Goal: Check status: Check status

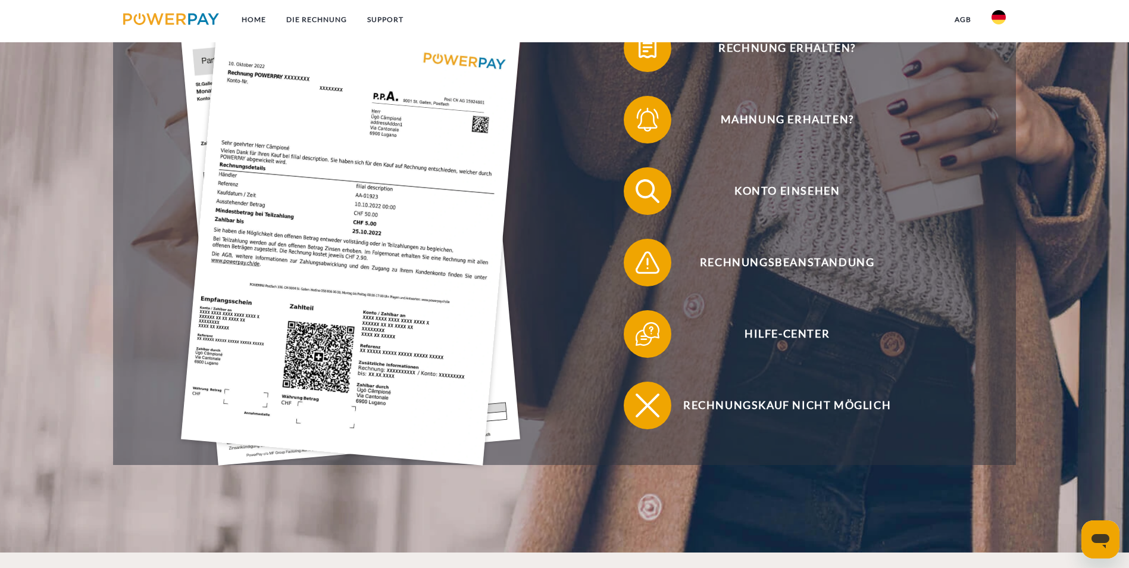
click at [267, 209] on img at bounding box center [350, 239] width 339 height 454
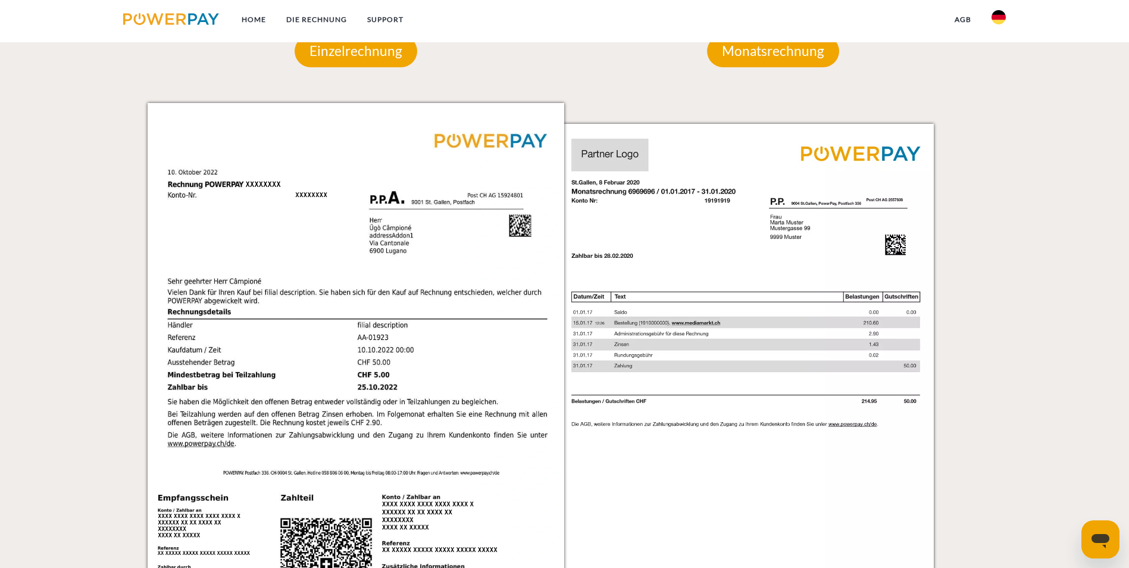
scroll to position [1191, 0]
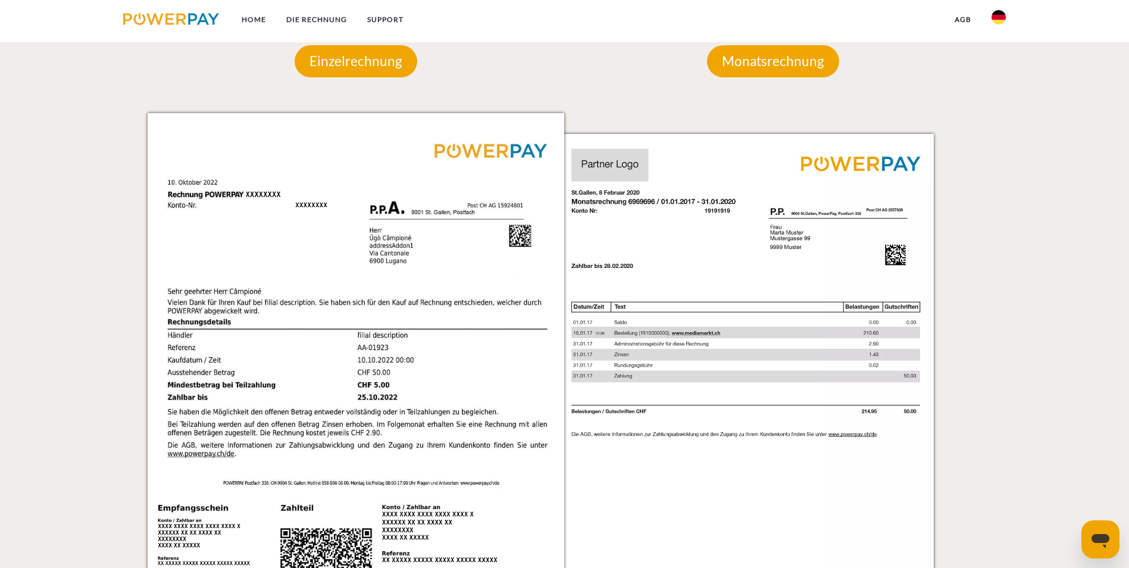
click at [349, 296] on img at bounding box center [356, 408] width 417 height 590
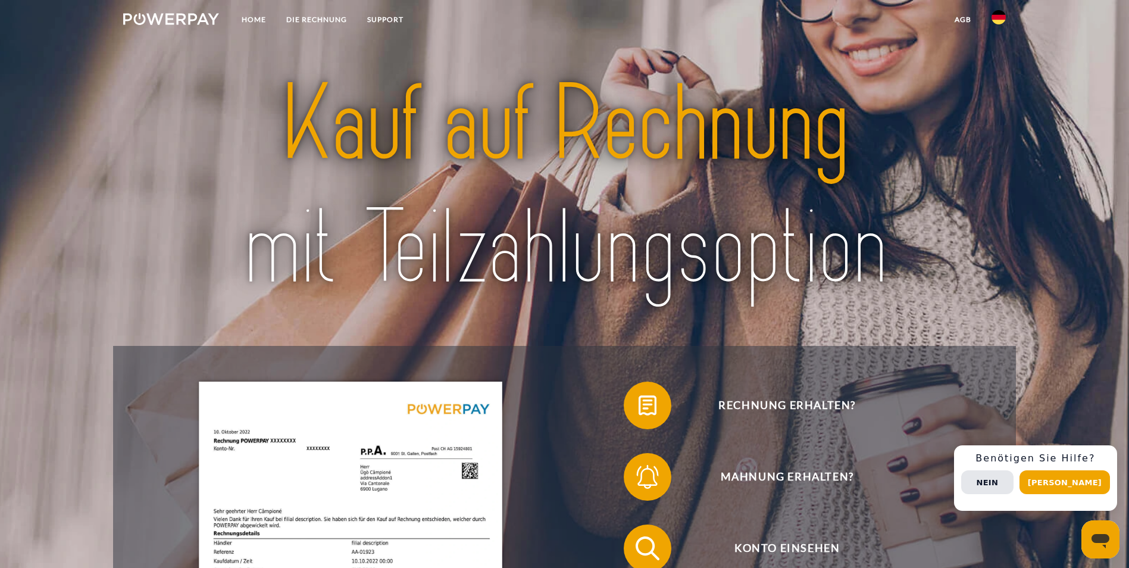
scroll to position [238, 0]
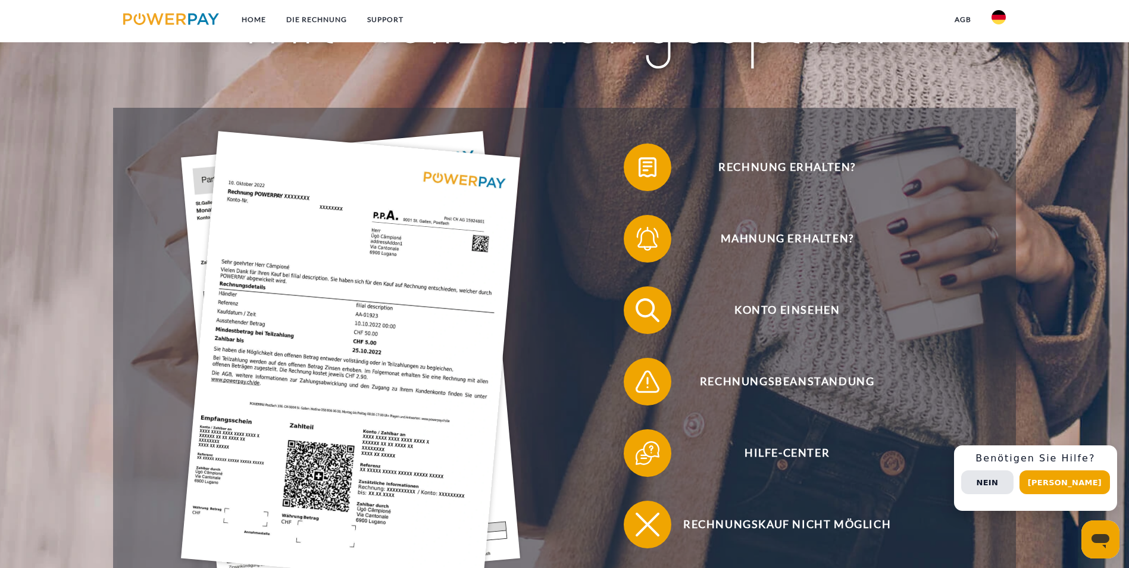
click at [240, 319] on img at bounding box center [350, 358] width 339 height 454
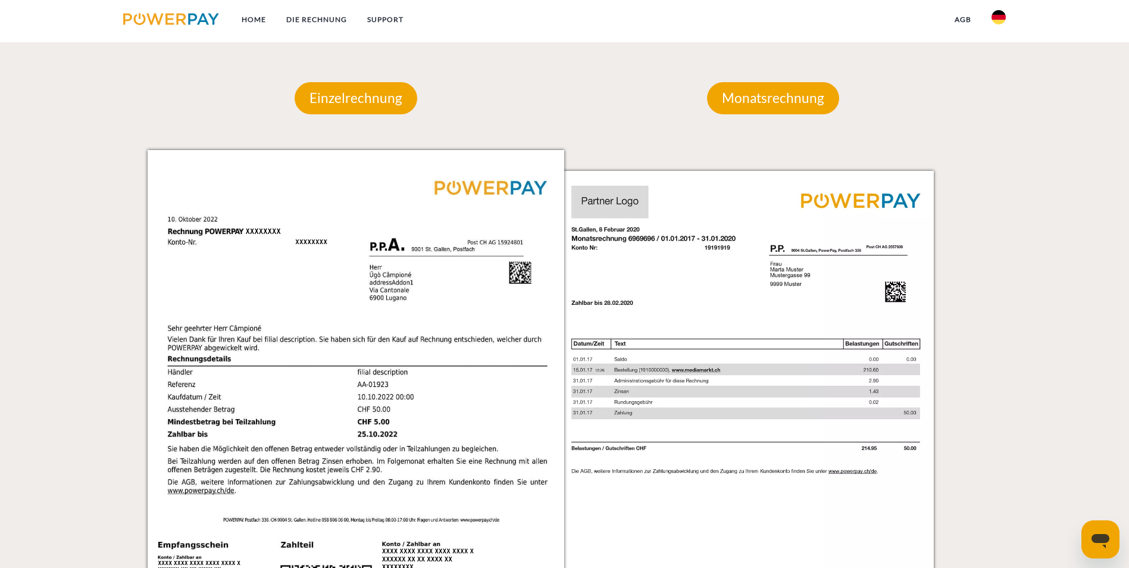
scroll to position [1251, 0]
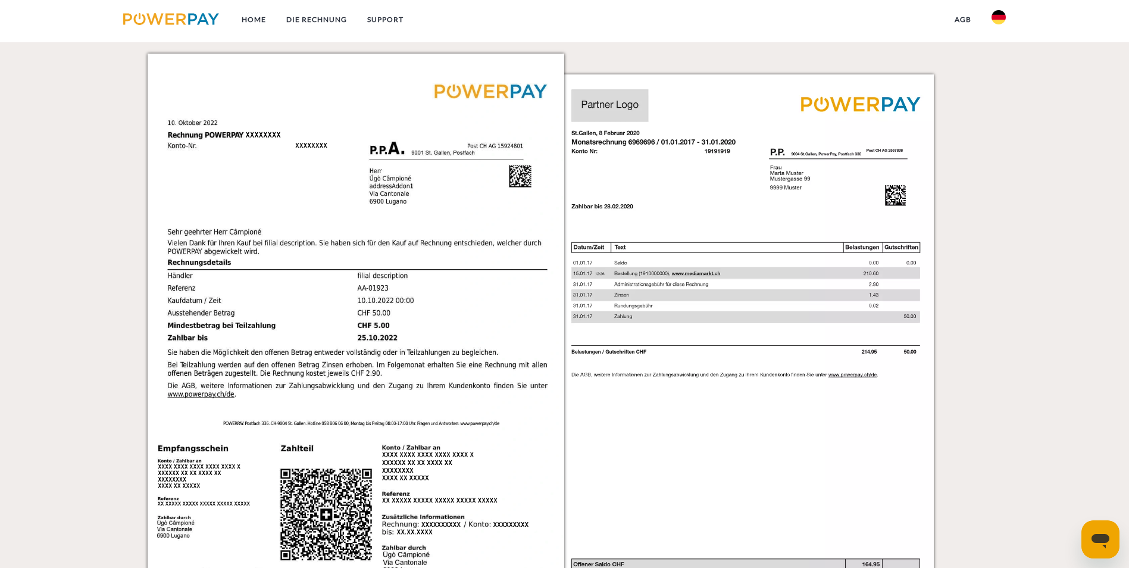
click at [293, 256] on img at bounding box center [356, 349] width 417 height 590
click at [220, 199] on img at bounding box center [356, 349] width 417 height 590
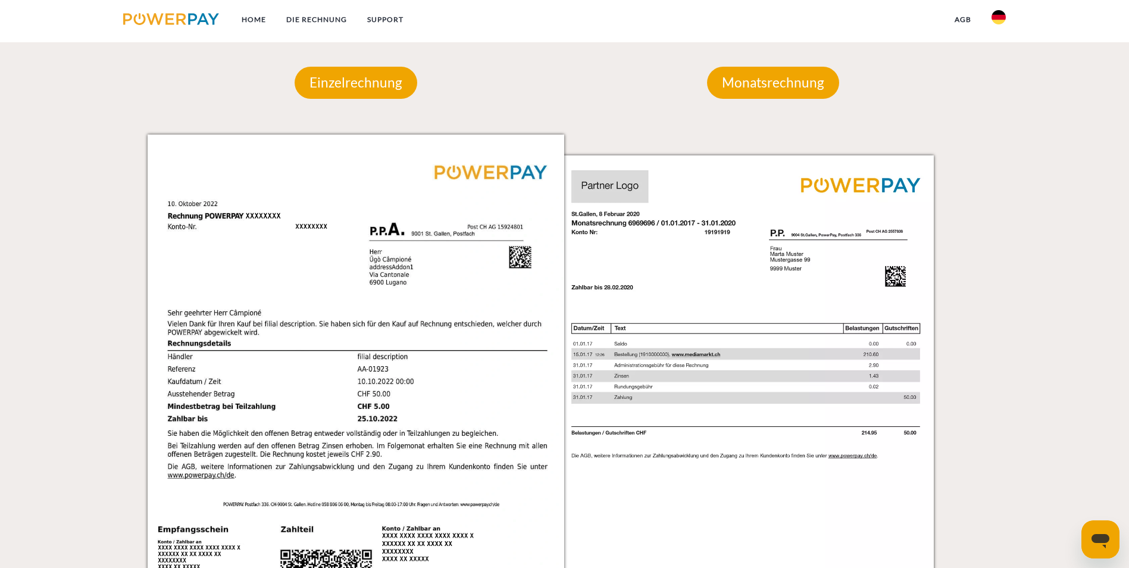
scroll to position [1191, 0]
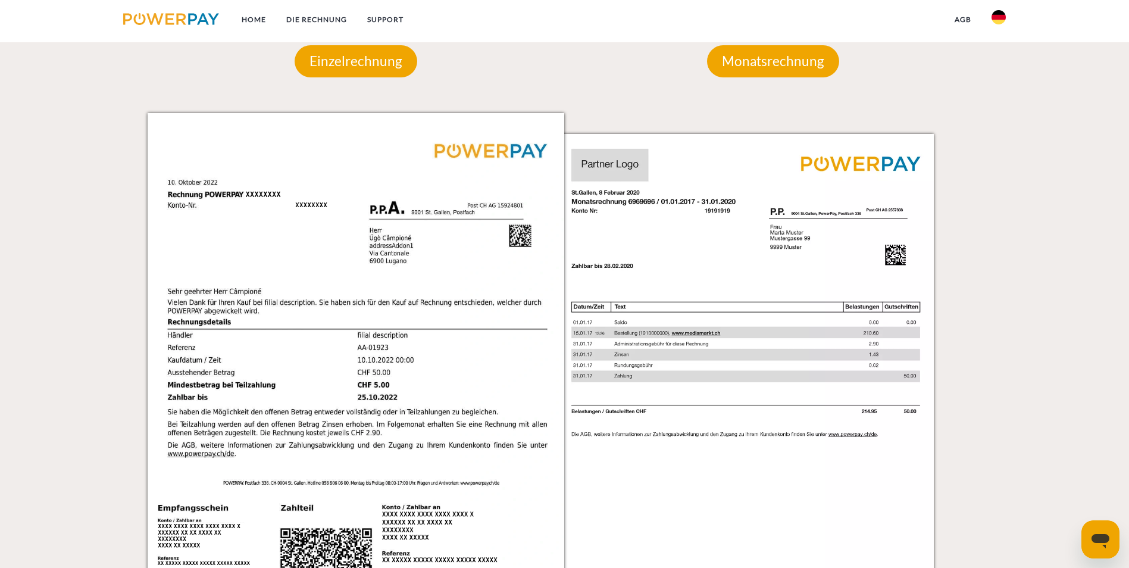
click at [398, 259] on img at bounding box center [356, 408] width 417 height 590
click at [666, 251] on img at bounding box center [766, 408] width 417 height 590
click at [673, 237] on img at bounding box center [766, 408] width 417 height 590
click at [880, 235] on img at bounding box center [766, 408] width 417 height 590
click at [892, 196] on img at bounding box center [766, 408] width 417 height 590
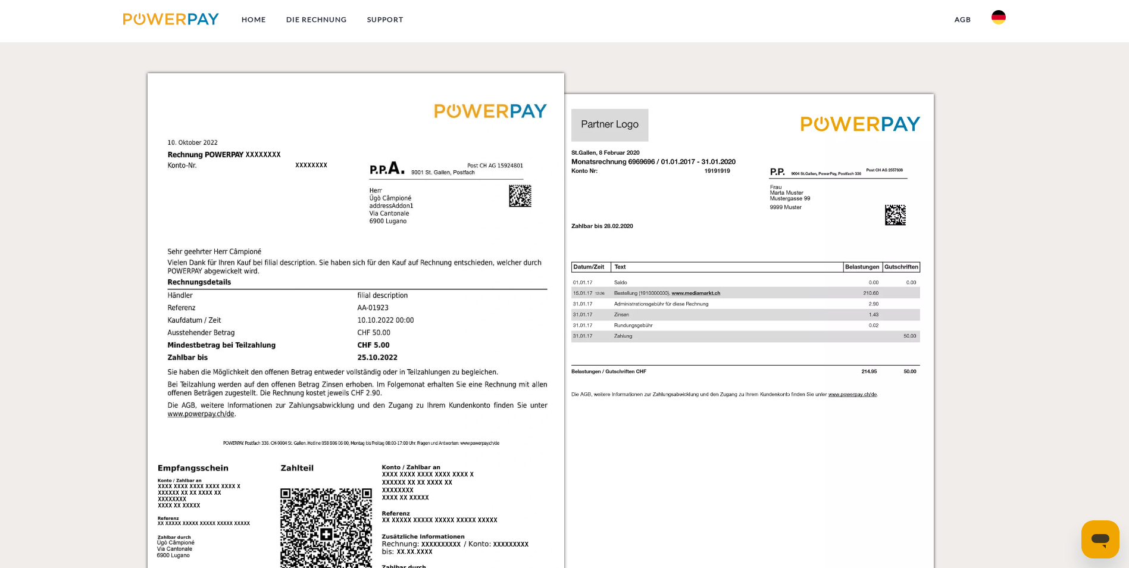
scroll to position [1234, 0]
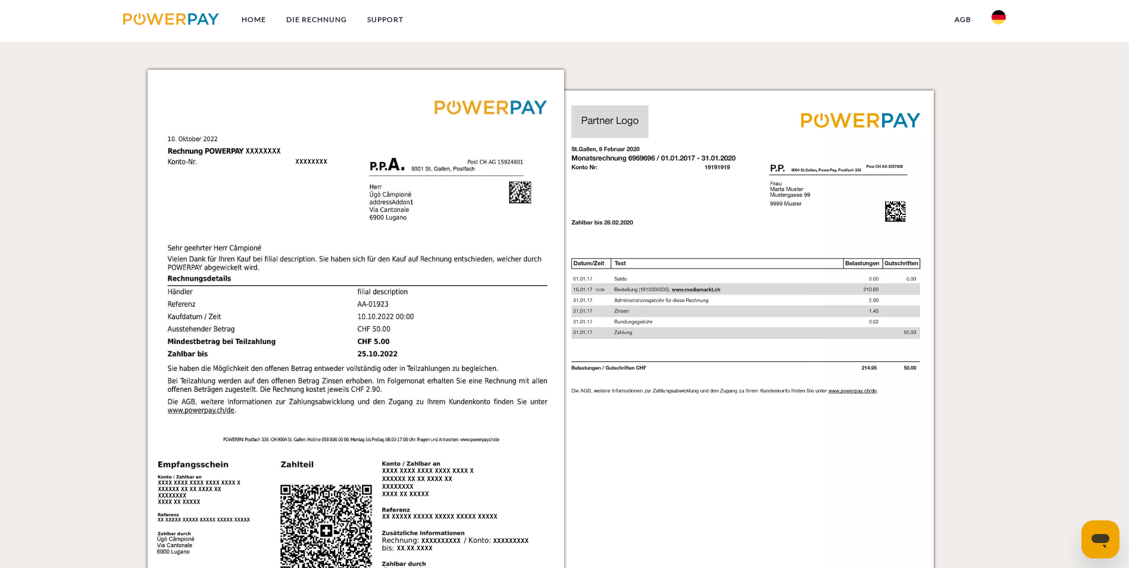
click at [448, 390] on img at bounding box center [356, 365] width 417 height 590
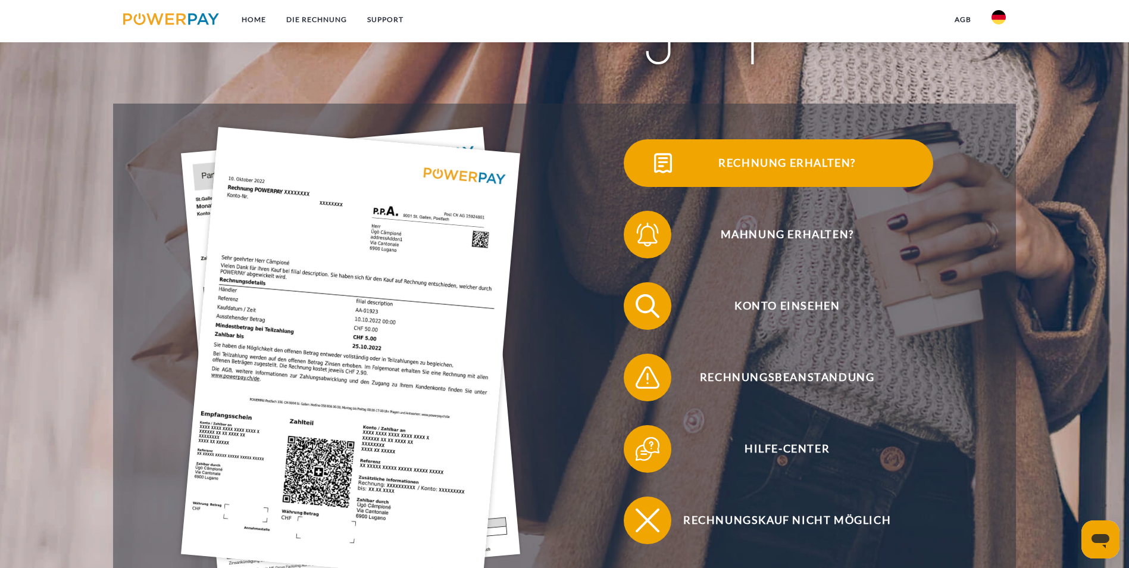
scroll to position [0, 0]
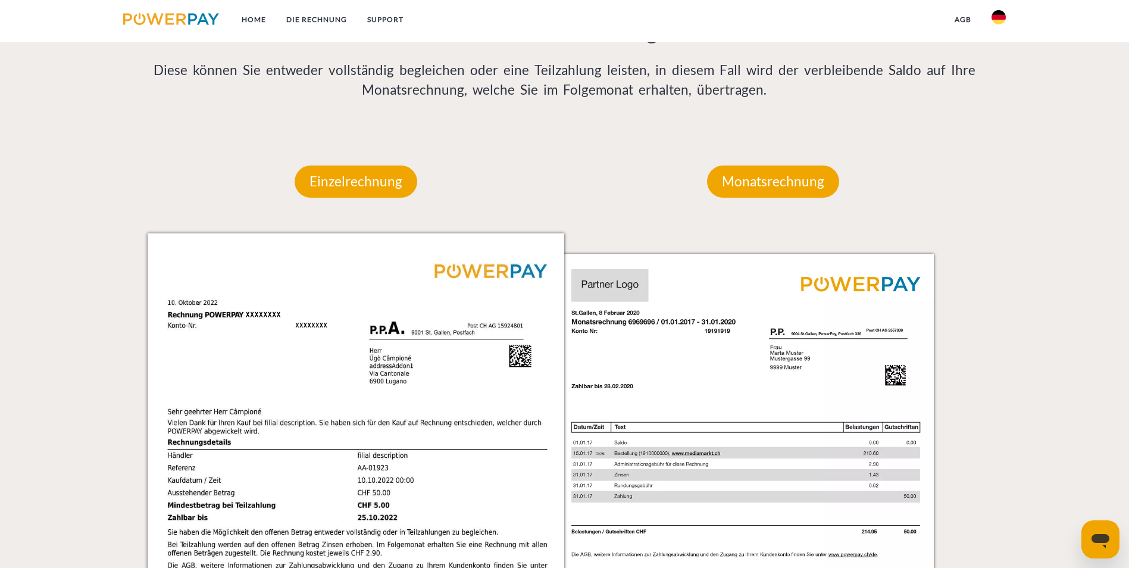
scroll to position [1072, 0]
